Goal: Task Accomplishment & Management: Use online tool/utility

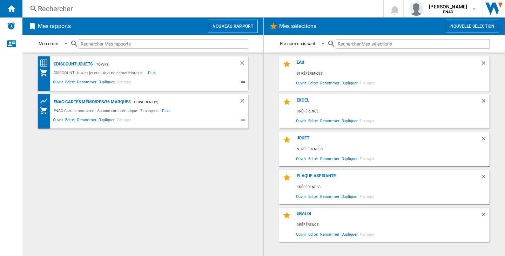
click at [253, 27] on button "Nouveau rapport" at bounding box center [233, 26] width 50 height 13
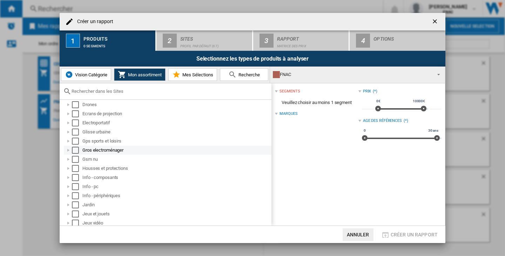
scroll to position [105, 0]
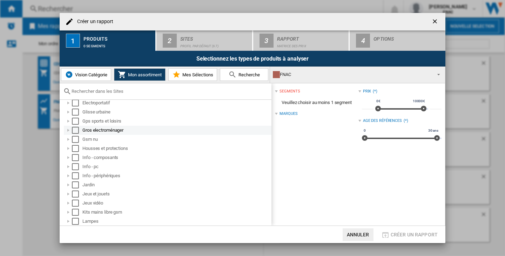
click at [69, 165] on div at bounding box center [68, 166] width 7 height 7
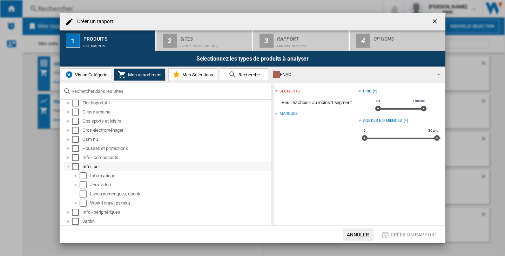
click at [75, 168] on div "Select" at bounding box center [75, 166] width 7 height 7
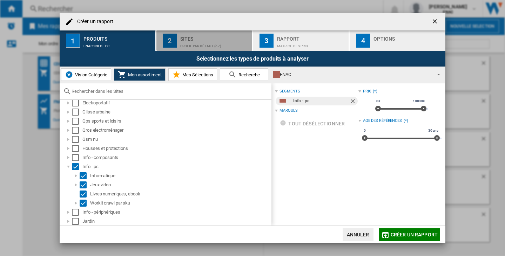
click at [199, 43] on div "Profil par défaut (67)" at bounding box center [214, 44] width 69 height 7
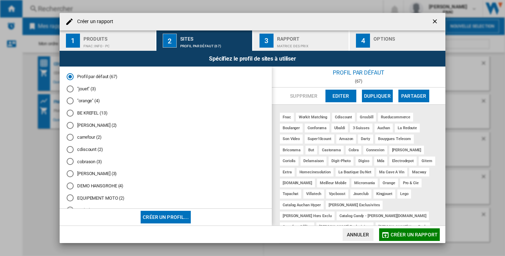
click at [80, 92] on md-radio-button ""jouet" (3)" at bounding box center [166, 89] width 198 height 7
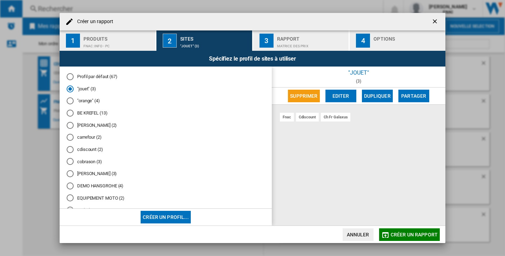
click at [91, 127] on md-radio-button "[PERSON_NAME] (2)" at bounding box center [166, 125] width 198 height 7
click at [321, 43] on div "Matrice des prix" at bounding box center [311, 44] width 69 height 7
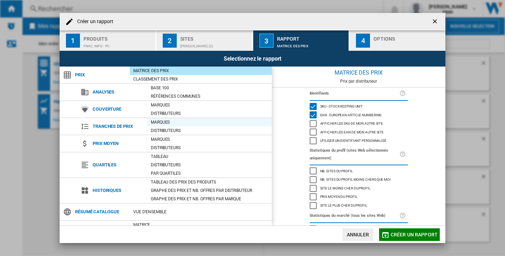
click at [171, 122] on div "Marques" at bounding box center [209, 122] width 125 height 7
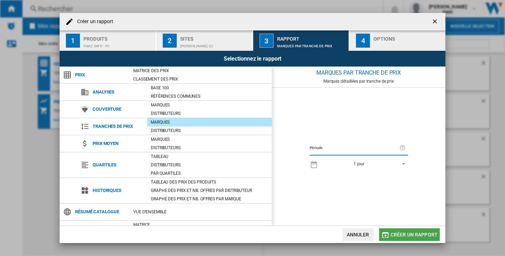
click at [421, 238] on button "Créer un rapport" at bounding box center [409, 235] width 61 height 13
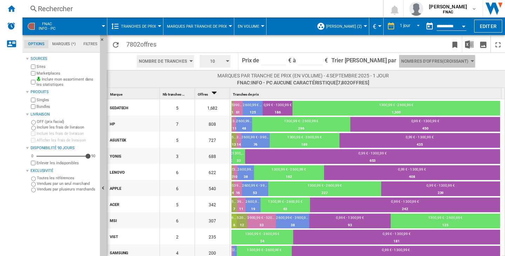
click at [435, 62] on span "Nombres d'offres(Croissant)" at bounding box center [434, 61] width 67 height 13
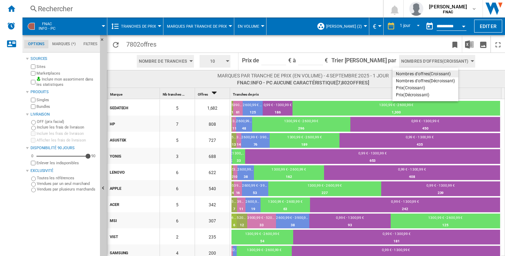
click at [435, 62] on md-backdrop at bounding box center [252, 128] width 505 height 256
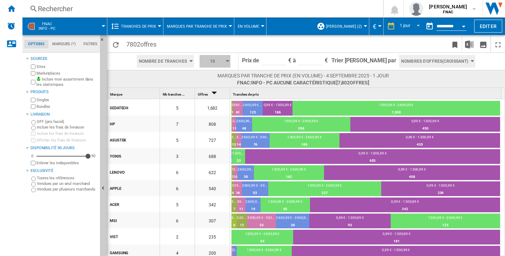
click at [223, 59] on span "10" at bounding box center [213, 61] width 22 height 13
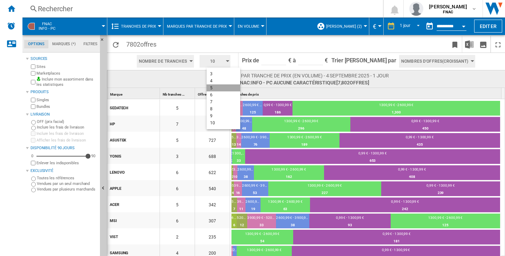
click at [219, 90] on button "5" at bounding box center [224, 88] width 34 height 7
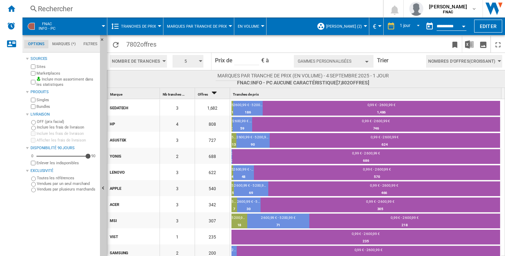
click at [229, 26] on div at bounding box center [231, 26] width 4 height 2
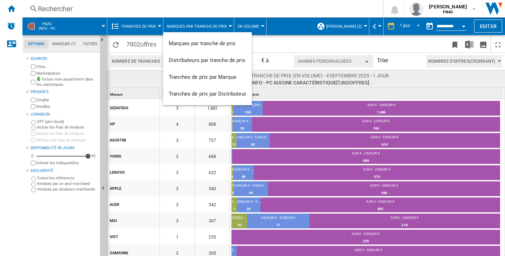
click at [236, 26] on md-backdrop at bounding box center [252, 128] width 505 height 256
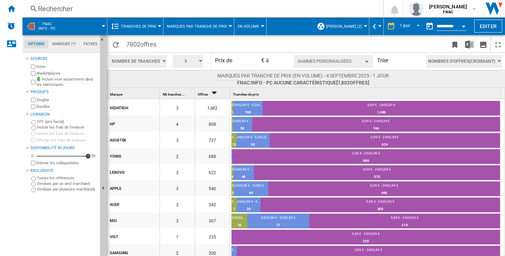
click at [239, 25] on span "En volume" at bounding box center [248, 26] width 21 height 5
click at [190, 26] on md-backdrop at bounding box center [252, 128] width 505 height 256
click at [190, 26] on span "Marques par tranche de prix" at bounding box center [197, 26] width 60 height 5
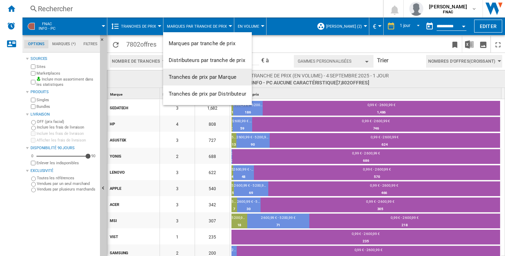
click at [202, 74] on span "Tranches de prix par Marque" at bounding box center [203, 77] width 68 height 6
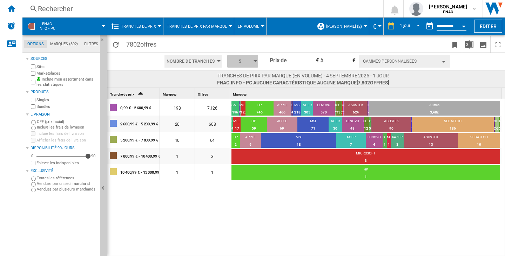
click at [239, 63] on span "5" at bounding box center [240, 61] width 22 height 13
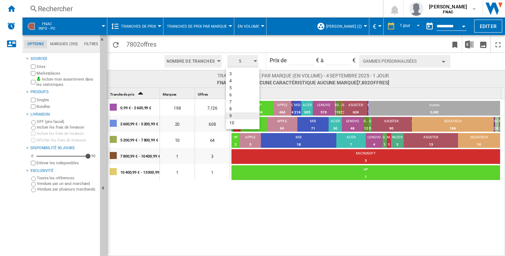
click at [243, 113] on button "9" at bounding box center [243, 116] width 34 height 7
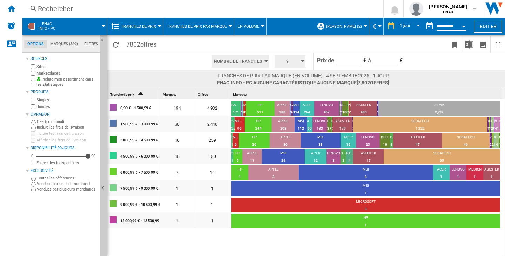
click at [251, 65] on span "Nombre de Tranches" at bounding box center [238, 61] width 48 height 13
click at [247, 82] on span "Montant par [PERSON_NAME]" at bounding box center [244, 81] width 58 height 5
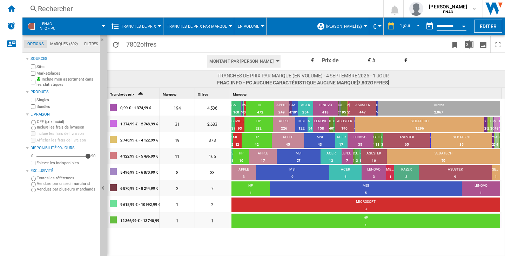
click at [225, 28] on span "Tranches de prix par Marque" at bounding box center [197, 26] width 60 height 5
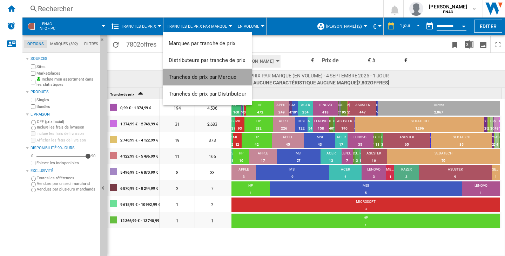
click at [220, 76] on span "Tranches de prix par Marque" at bounding box center [203, 77] width 68 height 6
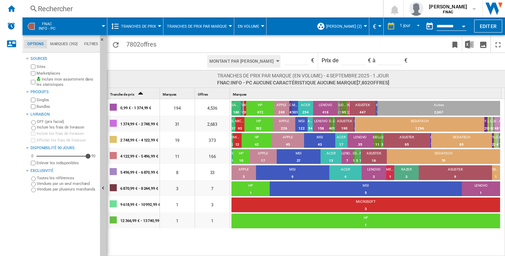
click at [198, 25] on span "Tranches de prix par Marque" at bounding box center [197, 26] width 60 height 5
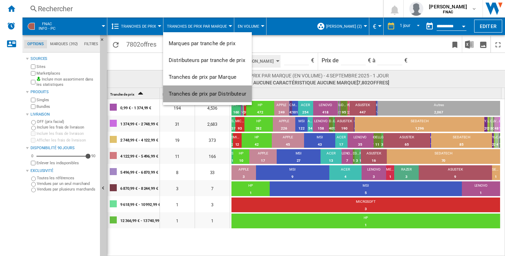
click at [210, 89] on button "Tranches de prix par Distributeur" at bounding box center [207, 94] width 89 height 17
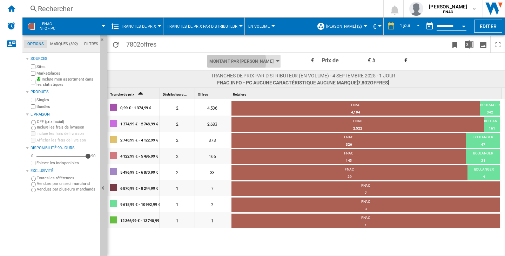
click at [240, 61] on span "Montant par [PERSON_NAME]" at bounding box center [241, 61] width 64 height 13
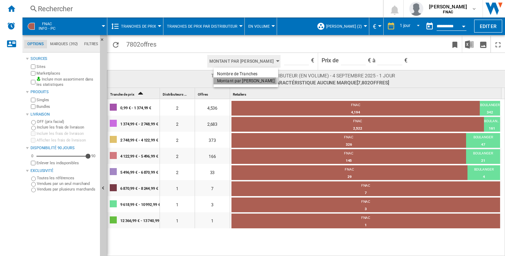
click at [245, 83] on span "Montant par [PERSON_NAME]" at bounding box center [246, 81] width 58 height 5
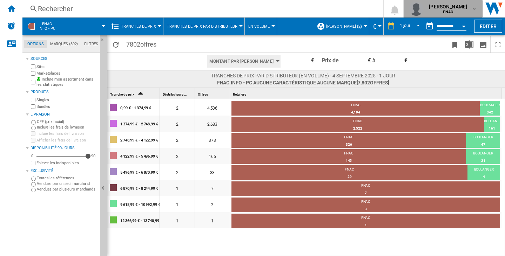
click at [444, 9] on span "[PERSON_NAME]" at bounding box center [448, 6] width 38 height 7
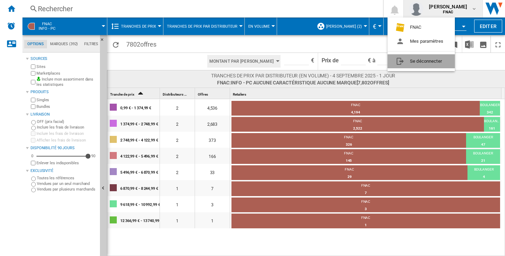
click at [437, 60] on button "Se déconnecter" at bounding box center [421, 61] width 67 height 14
